Goal: Transaction & Acquisition: Purchase product/service

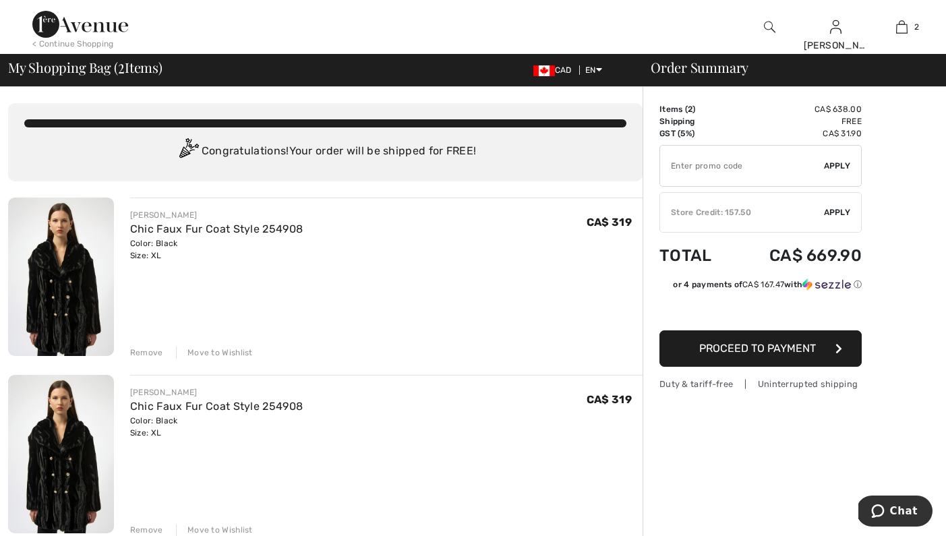
click at [155, 352] on div "Remove" at bounding box center [146, 353] width 33 height 12
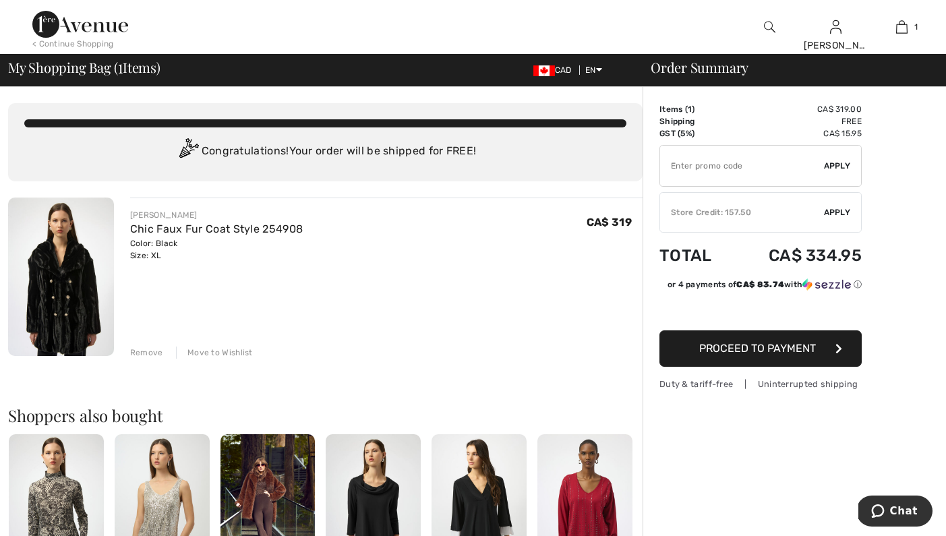
click at [781, 209] on div "Store Credit: 157.50" at bounding box center [742, 212] width 164 height 12
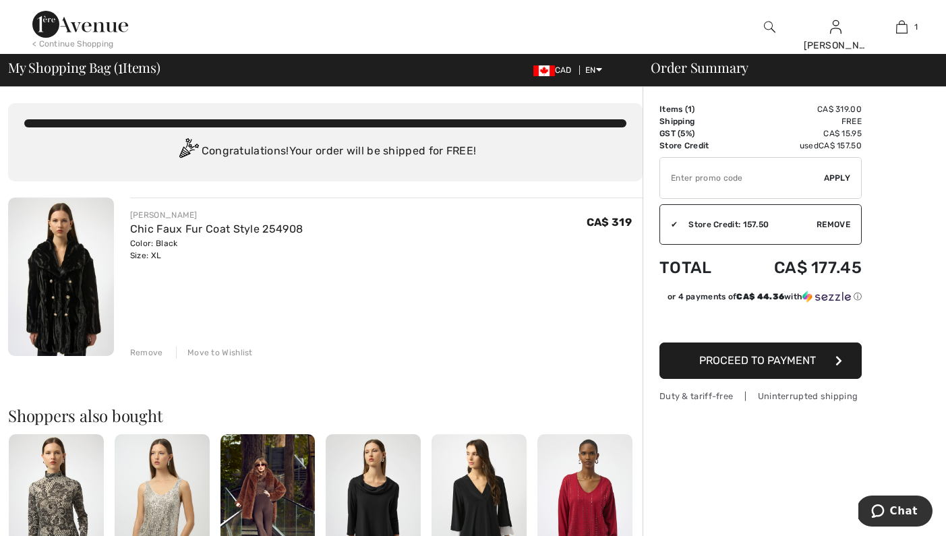
click at [765, 360] on span "Proceed to Payment" at bounding box center [757, 360] width 117 height 13
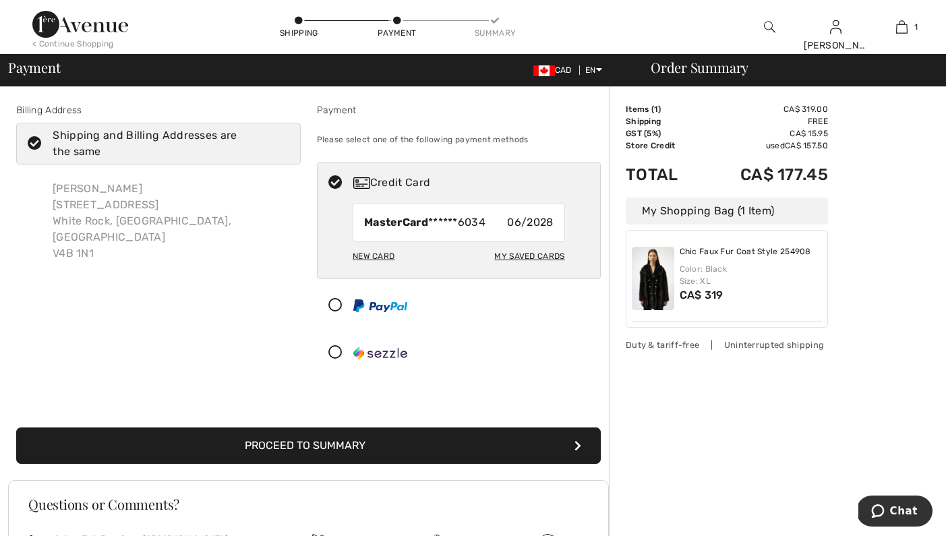
click at [313, 444] on button "Proceed to Summary" at bounding box center [308, 446] width 585 height 36
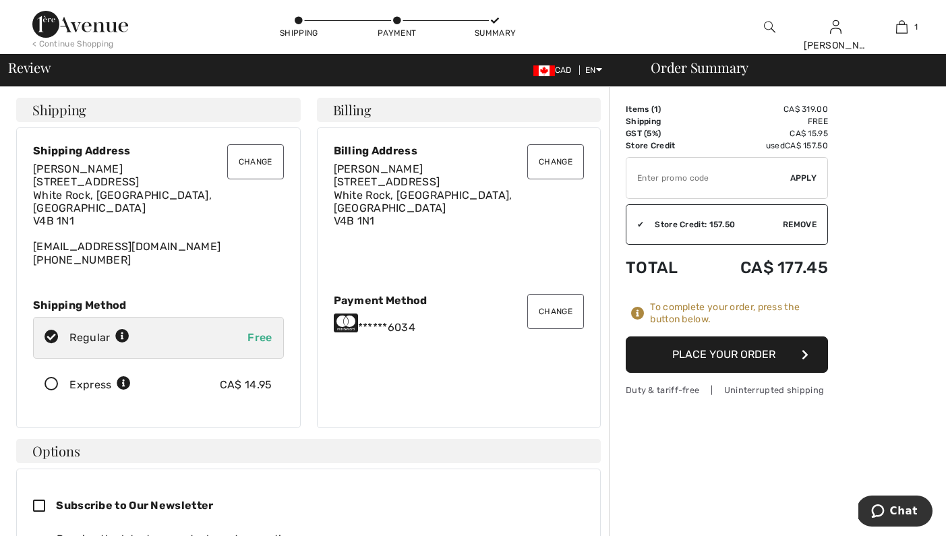
scroll to position [3, 0]
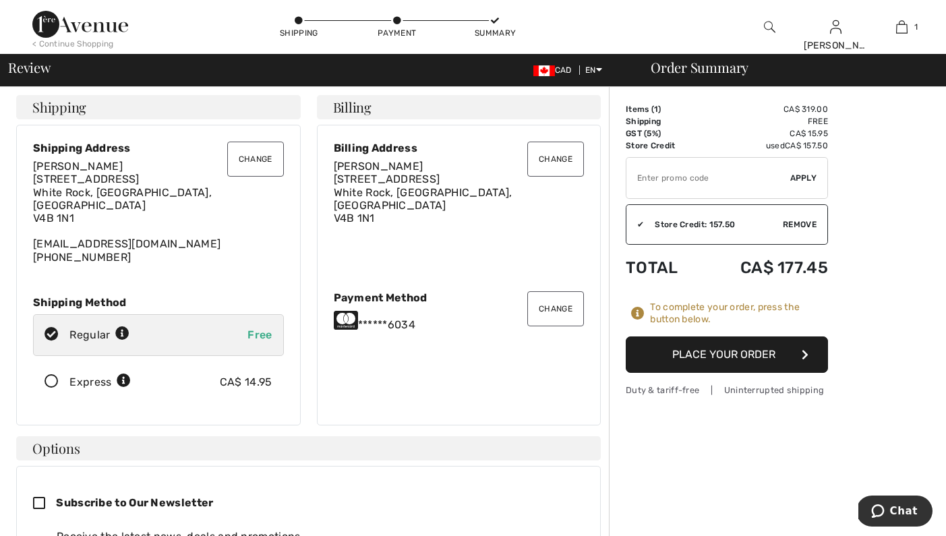
click at [729, 349] on button "Place Your Order" at bounding box center [727, 355] width 202 height 36
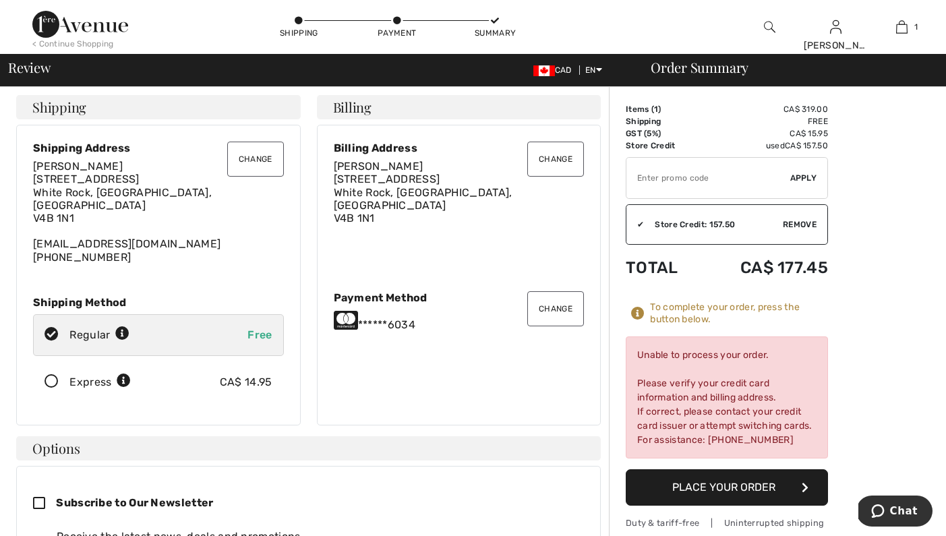
scroll to position [0, 0]
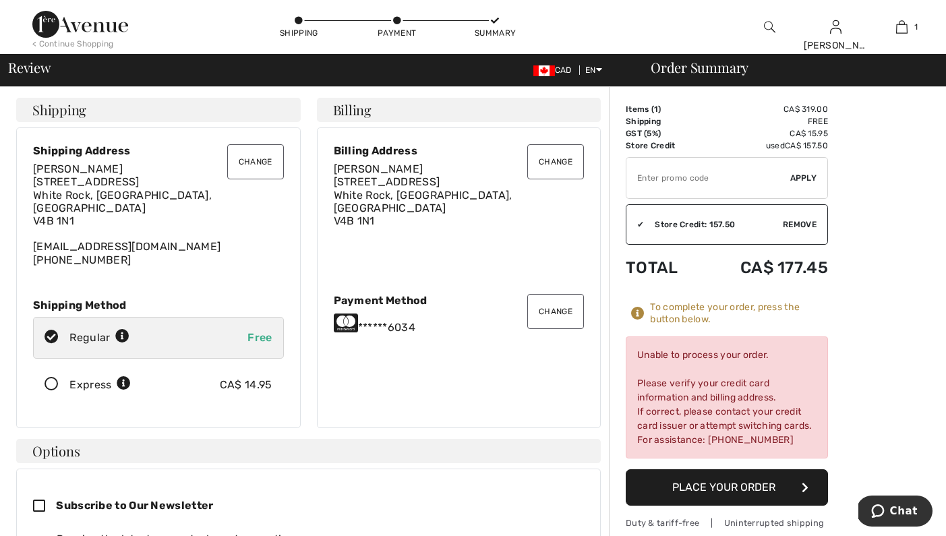
click at [558, 304] on button "Change" at bounding box center [555, 311] width 57 height 35
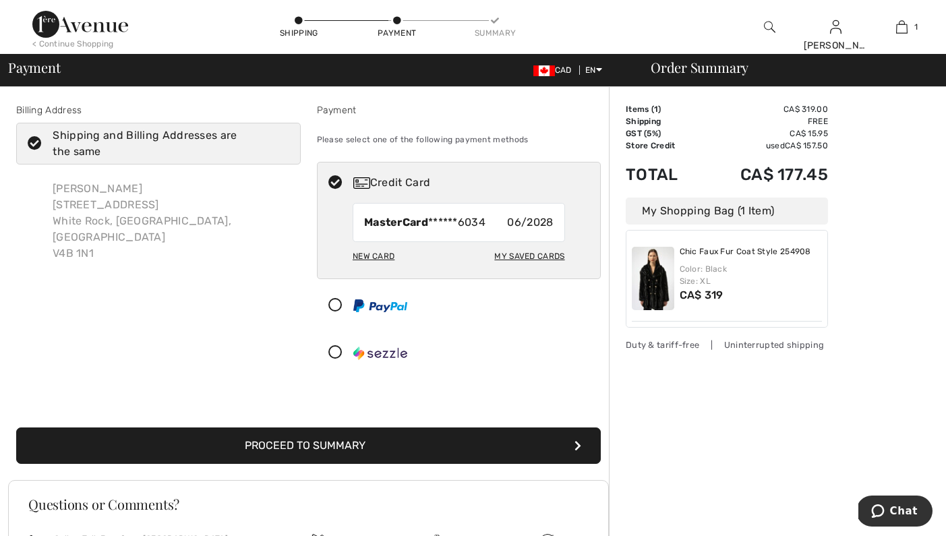
click at [536, 250] on div "My Saved Cards" at bounding box center [529, 256] width 70 height 23
radio input "true"
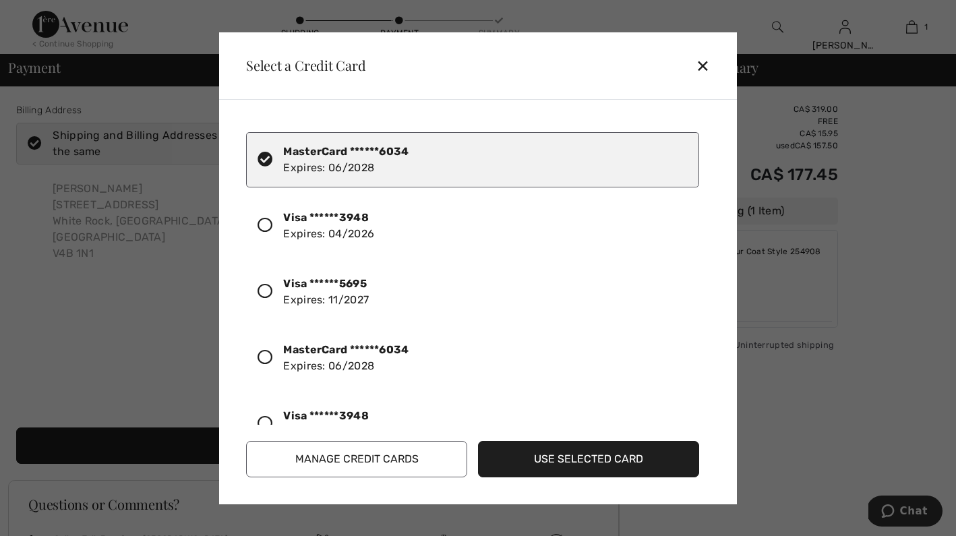
click at [342, 225] on div "Visa ******3948 Expires: 04/2026" at bounding box center [328, 226] width 91 height 32
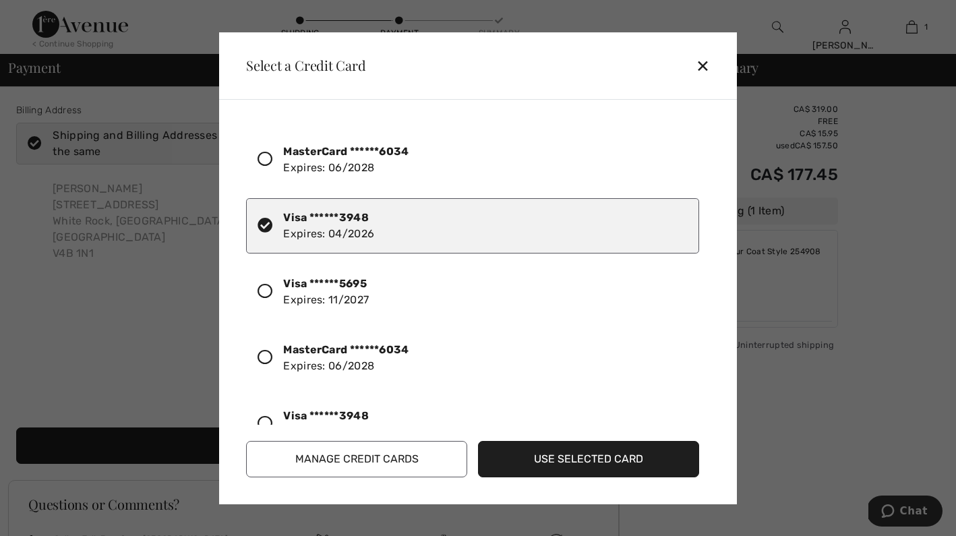
click at [598, 457] on button "Use Selected Card" at bounding box center [588, 459] width 221 height 36
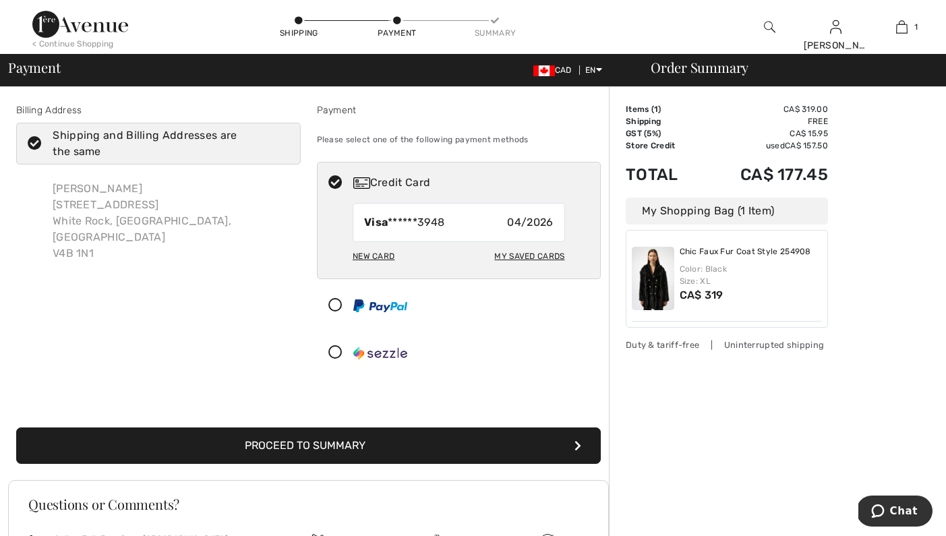
click at [341, 442] on button "Proceed to Summary" at bounding box center [308, 446] width 585 height 36
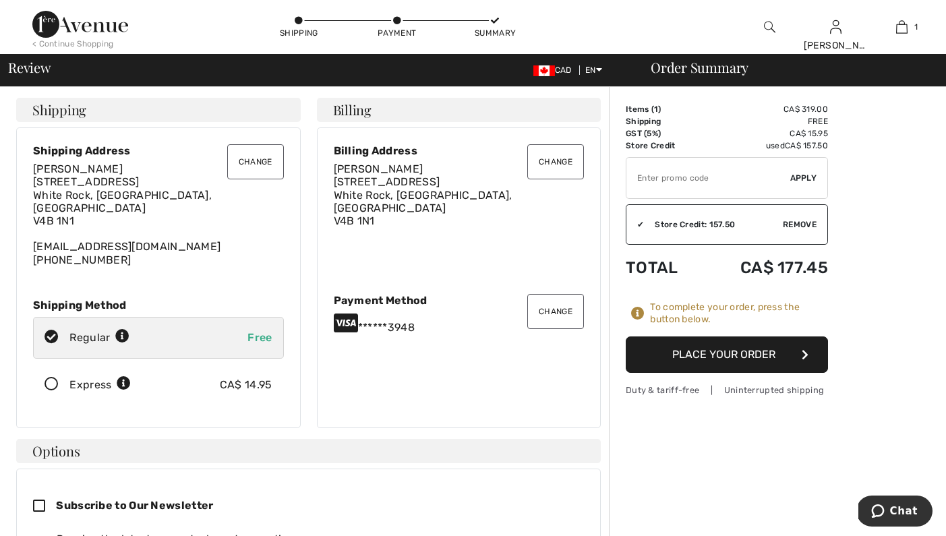
click at [728, 355] on button "Place Your Order" at bounding box center [727, 355] width 202 height 36
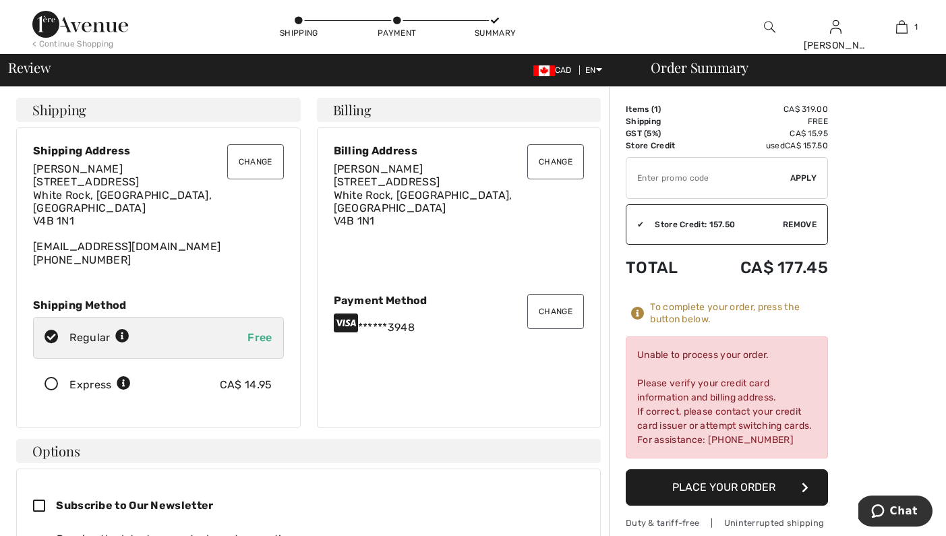
click at [551, 310] on button "Change" at bounding box center [555, 311] width 57 height 35
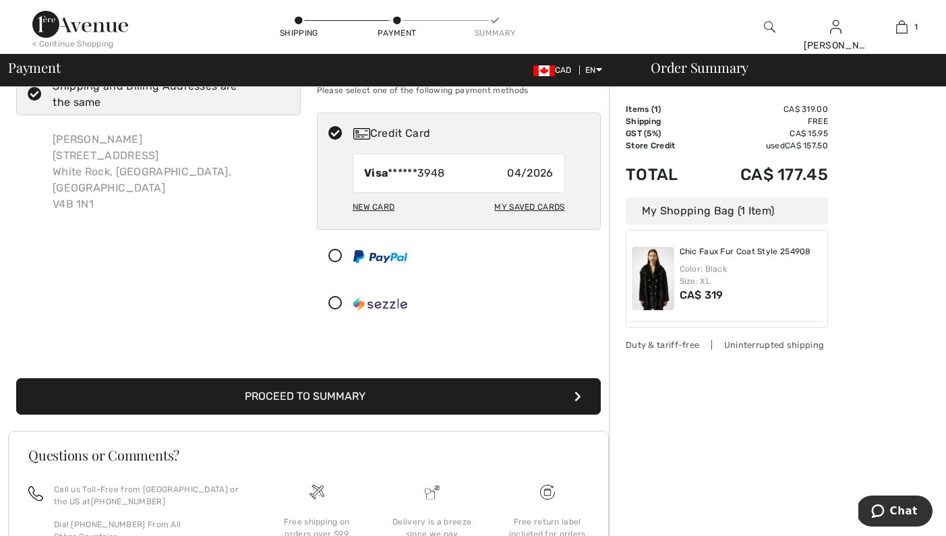
click at [537, 207] on div "My Saved Cards" at bounding box center [529, 207] width 70 height 23
radio input "true"
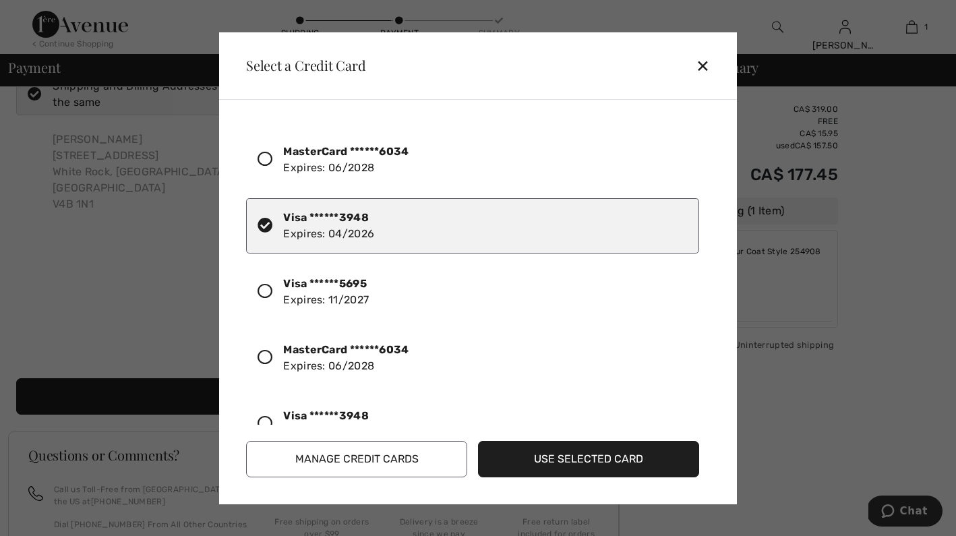
click at [268, 354] on icon at bounding box center [265, 357] width 15 height 15
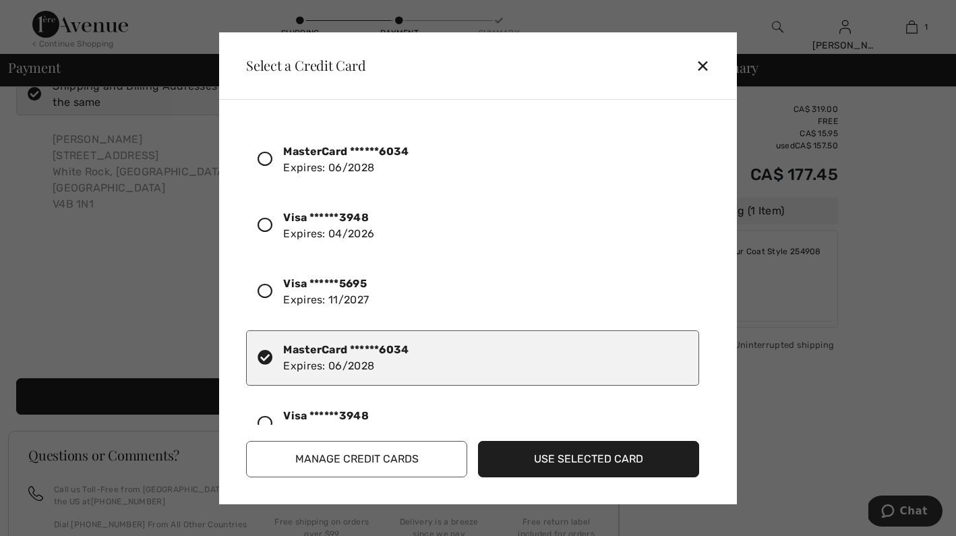
click at [587, 457] on button "Use Selected Card" at bounding box center [588, 459] width 221 height 36
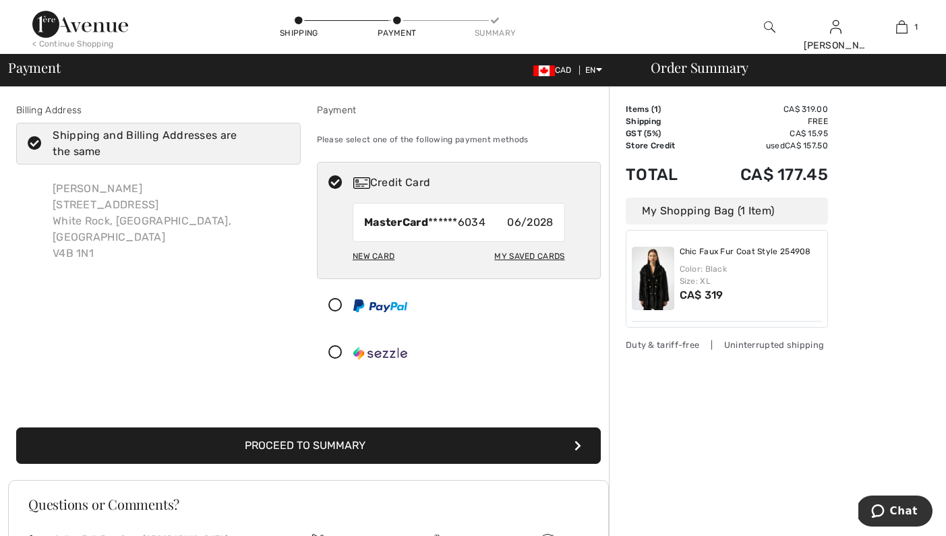
click at [316, 447] on button "Proceed to Summary" at bounding box center [308, 446] width 585 height 36
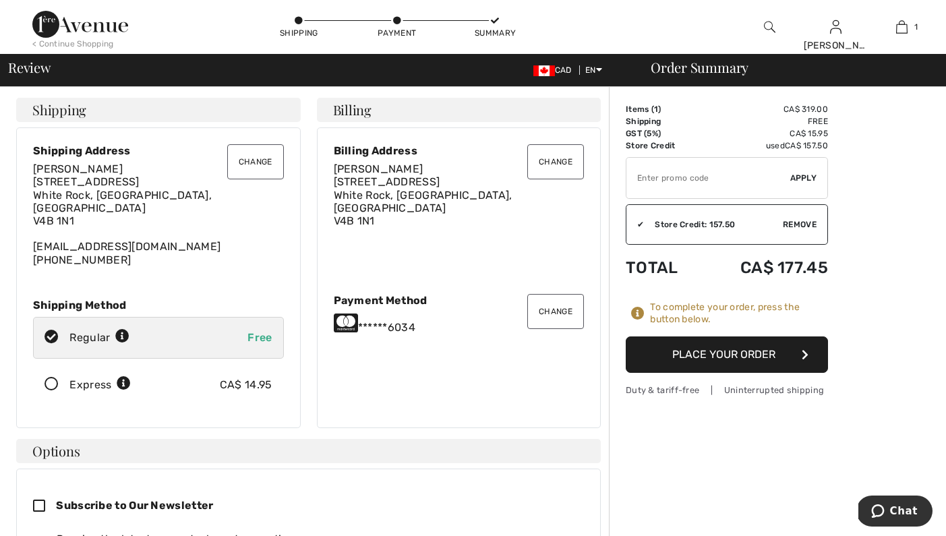
click at [726, 351] on button "Place Your Order" at bounding box center [727, 355] width 202 height 36
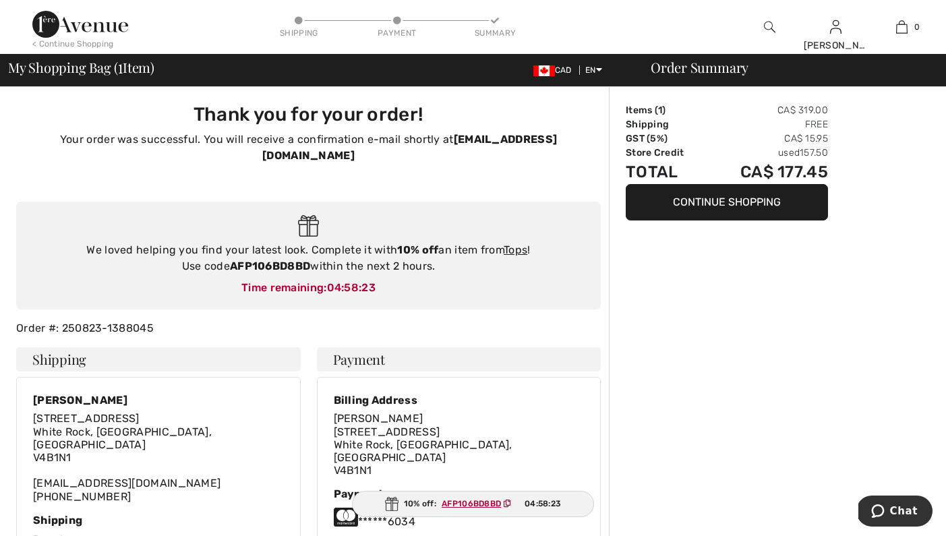
type input "[PERSON_NAME]"
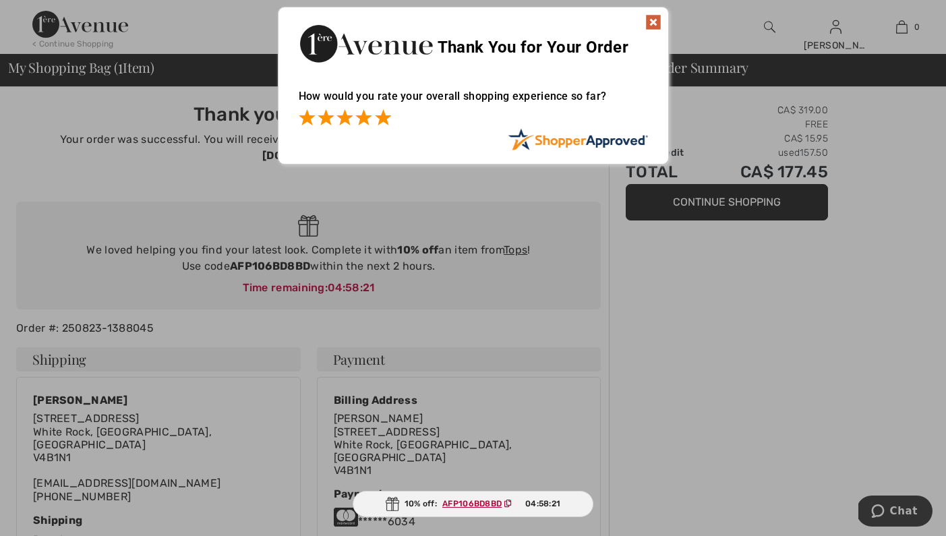
click at [388, 119] on span at bounding box center [383, 117] width 16 height 16
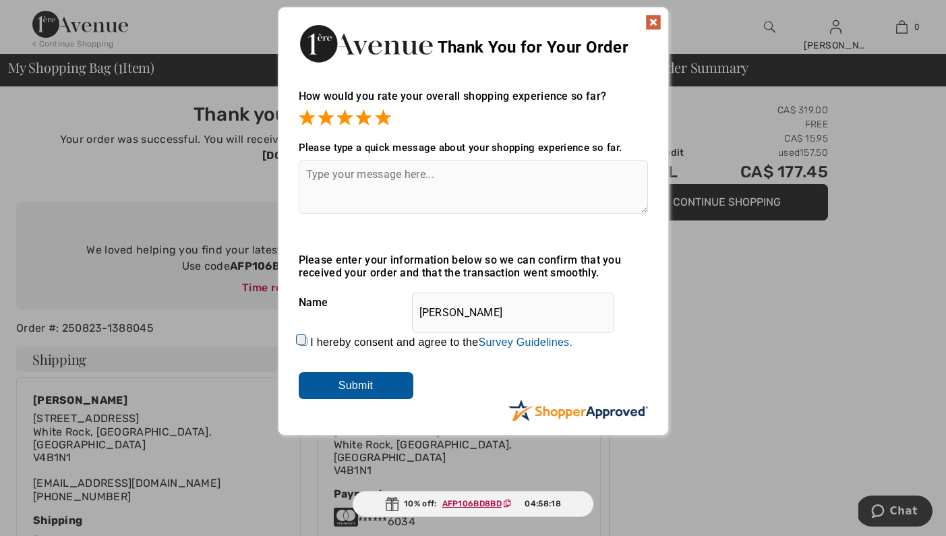
click at [306, 343] on input "I hereby consent and agree to the By submitting a review, you grant permission …" at bounding box center [303, 341] width 9 height 9
checkbox input "true"
click at [382, 391] on input "Submit" at bounding box center [356, 385] width 115 height 27
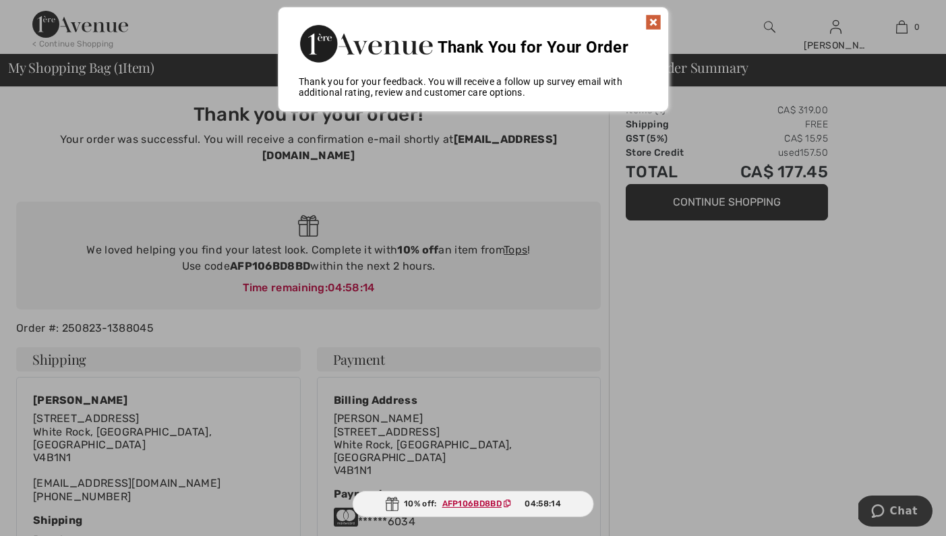
click at [654, 22] on img at bounding box center [653, 22] width 16 height 16
